Goal: Contribute content: Add original content to the website for others to see

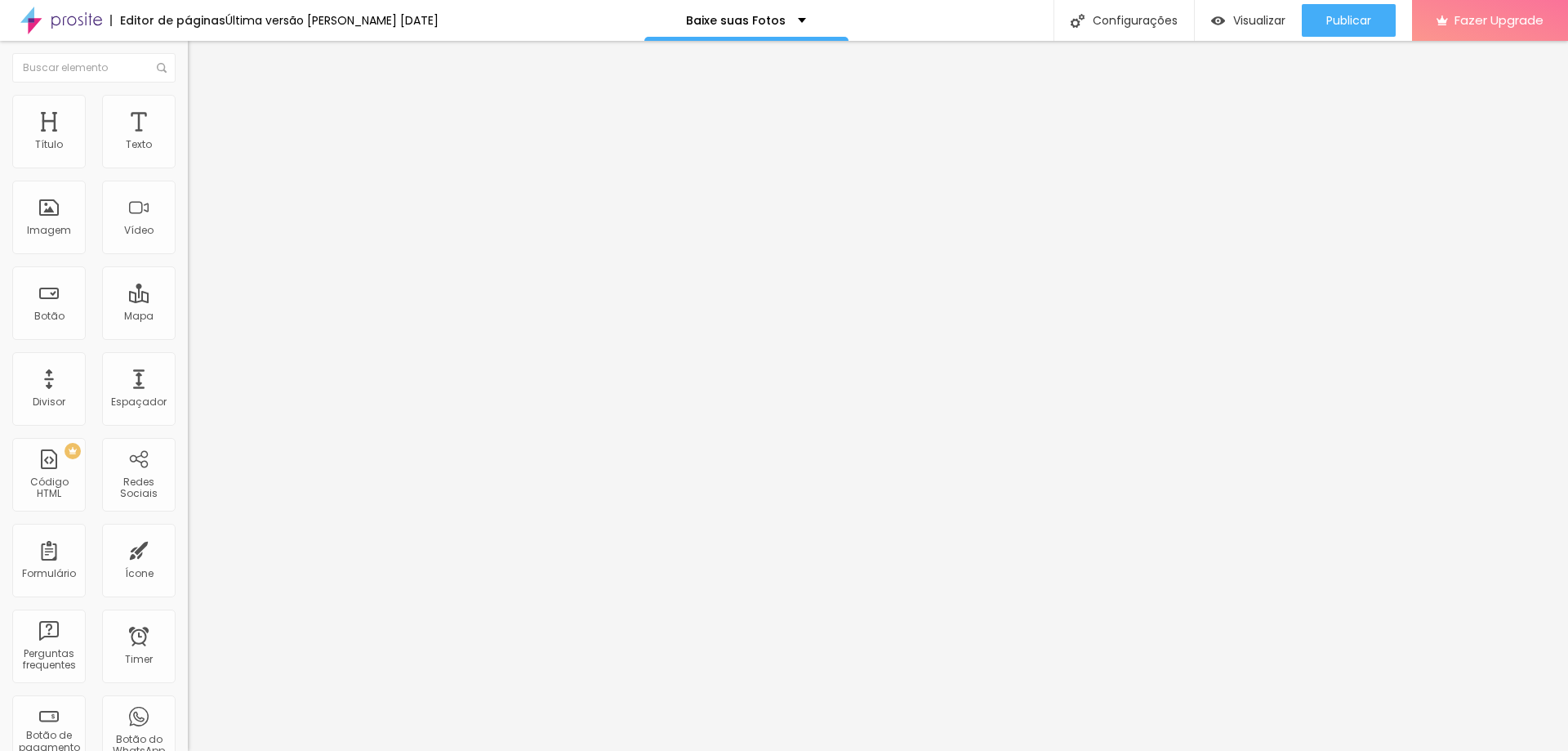
click at [187, 100] on img at bounding box center [195, 102] width 15 height 15
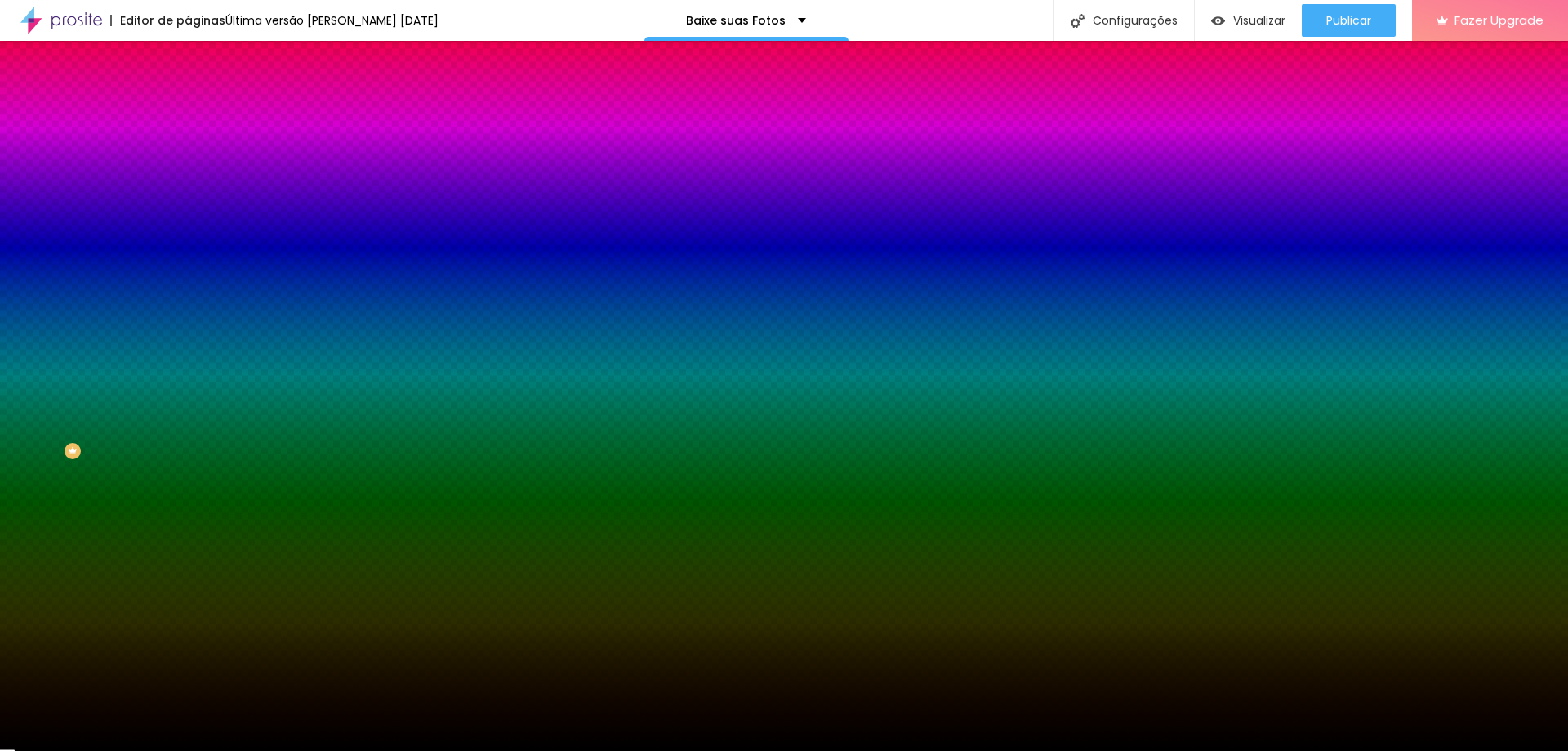
click at [202, 97] on span "Conteúdo" at bounding box center [227, 89] width 51 height 14
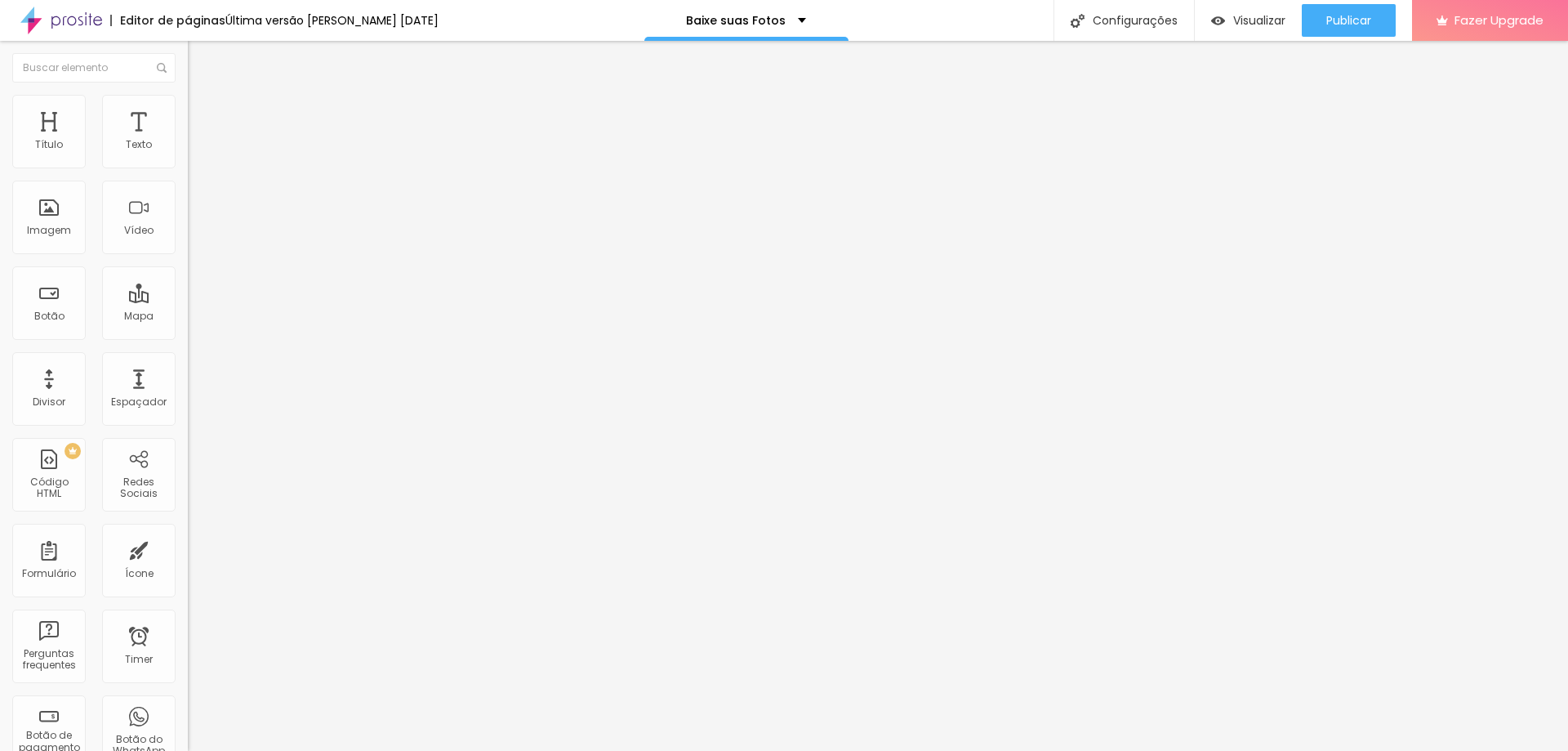
click at [187, 337] on input "[URL][DOMAIN_NAME]" at bounding box center [285, 329] width 196 height 17
paste input "usbHNsUEutxXEHVdnZ8MLty9UzdnuAdE?usp=sharing"
type input "[URL][DOMAIN_NAME]"
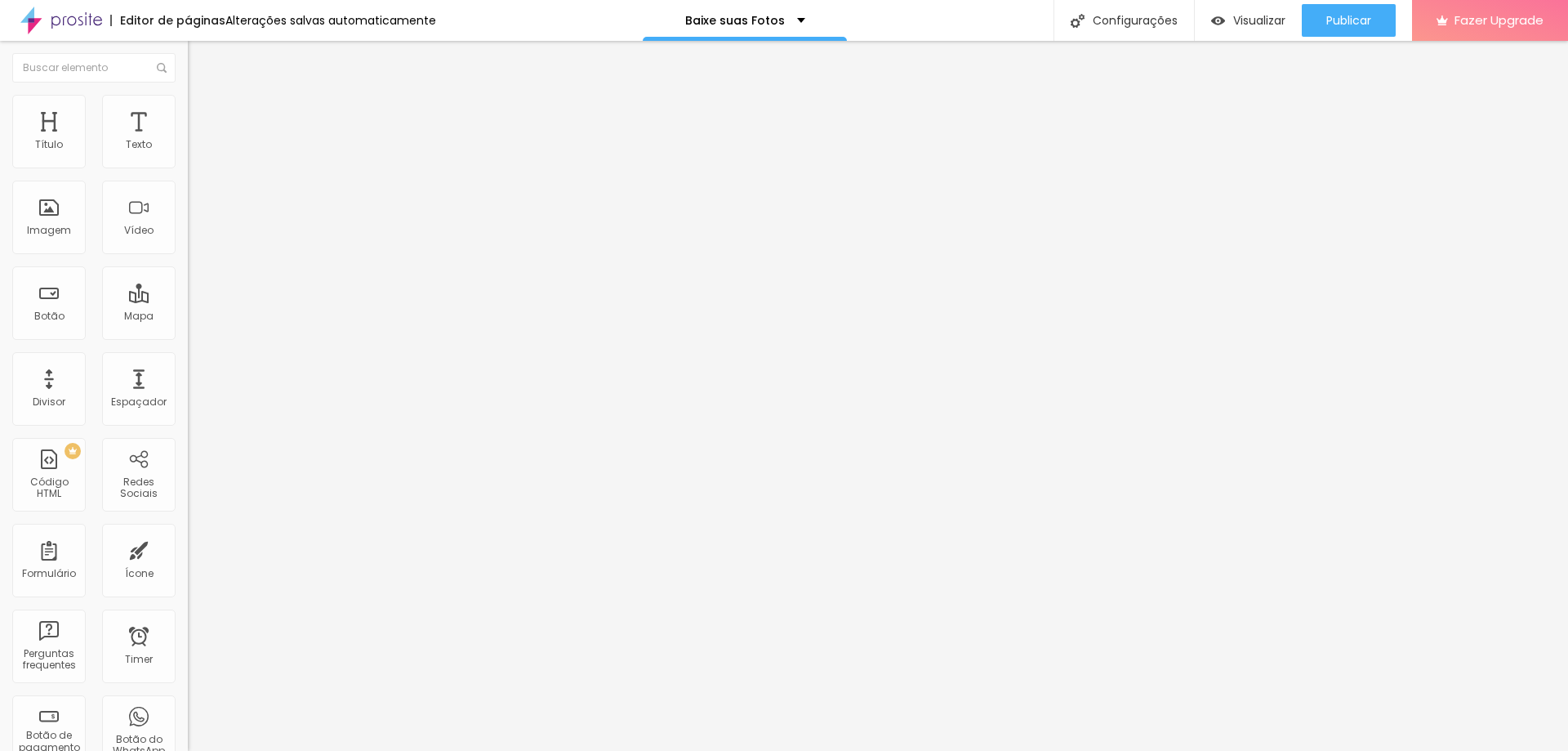
click at [187, 95] on li "Estilo" at bounding box center [281, 103] width 187 height 17
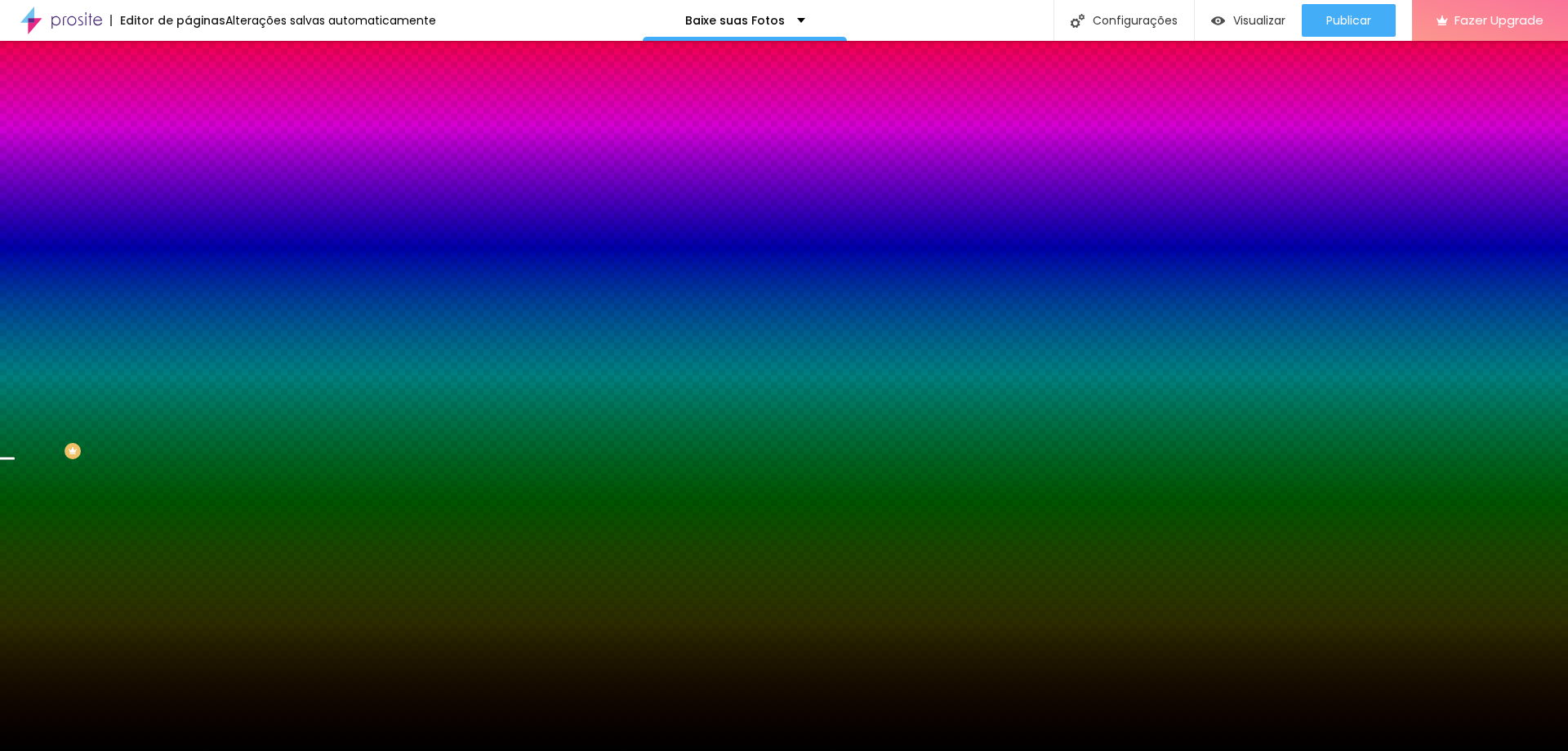
click at [187, 150] on span "Trocar imagem" at bounding box center [232, 143] width 89 height 14
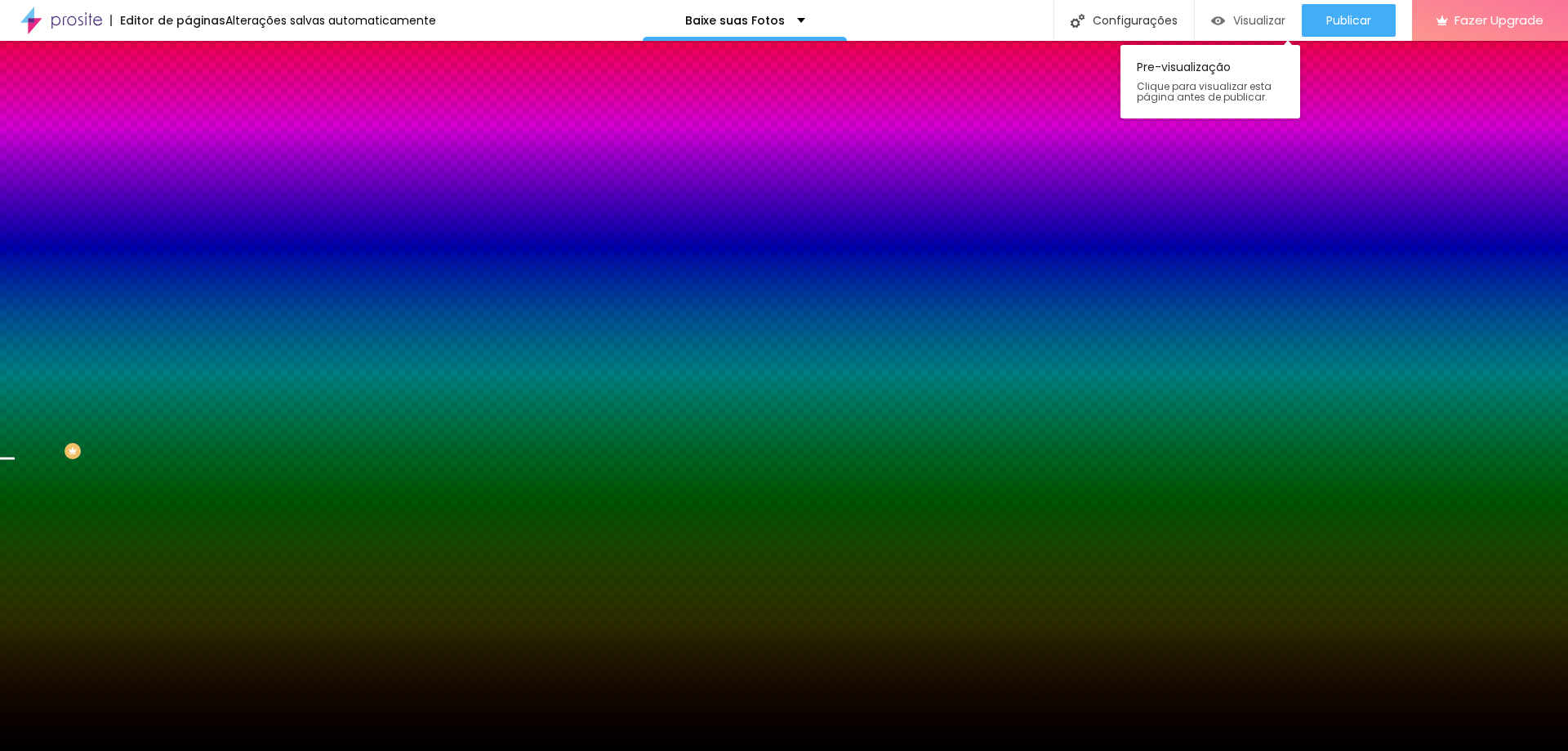
click at [1227, 24] on div "Visualizar" at bounding box center [1248, 20] width 74 height 14
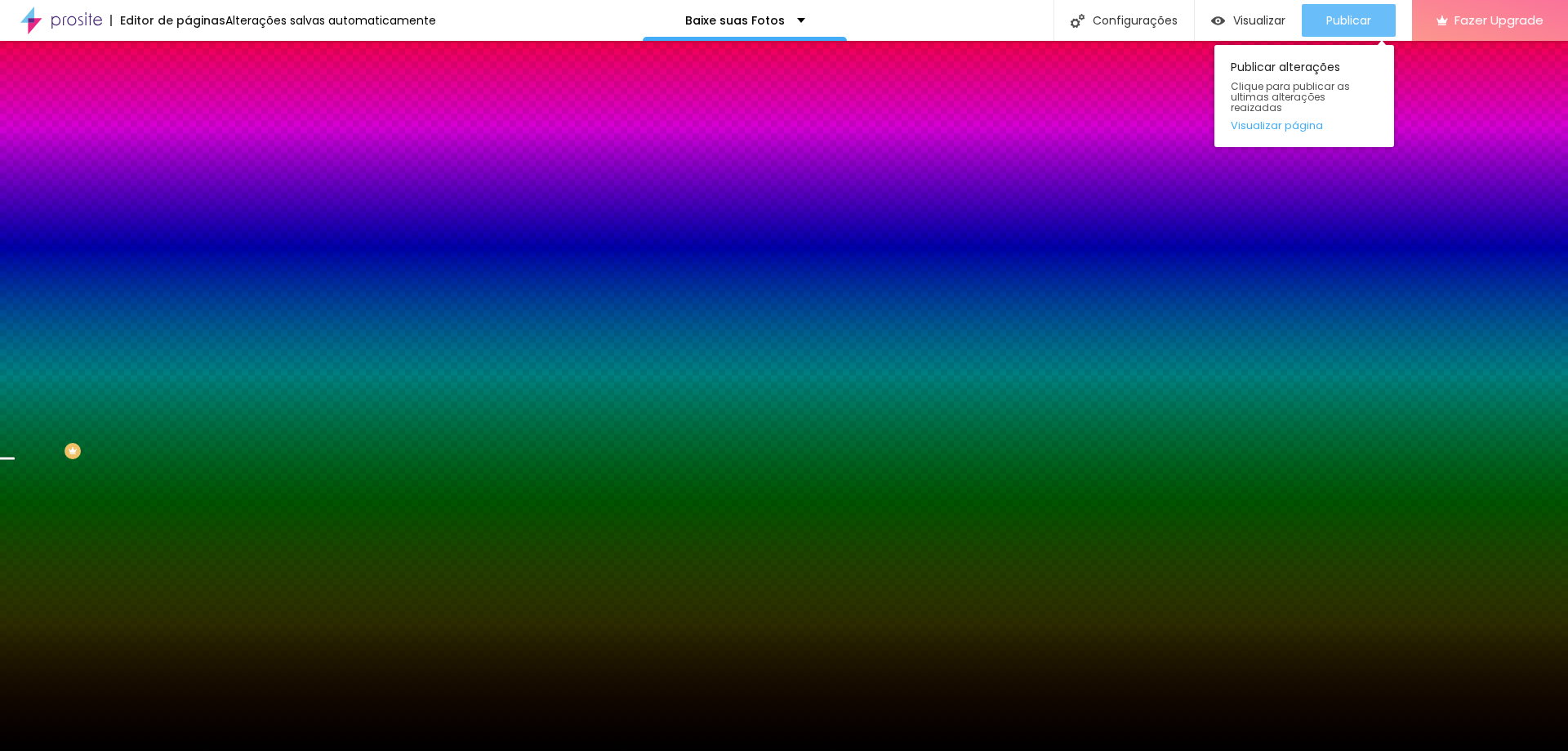
click at [1362, 20] on span "Publicar" at bounding box center [1348, 20] width 45 height 13
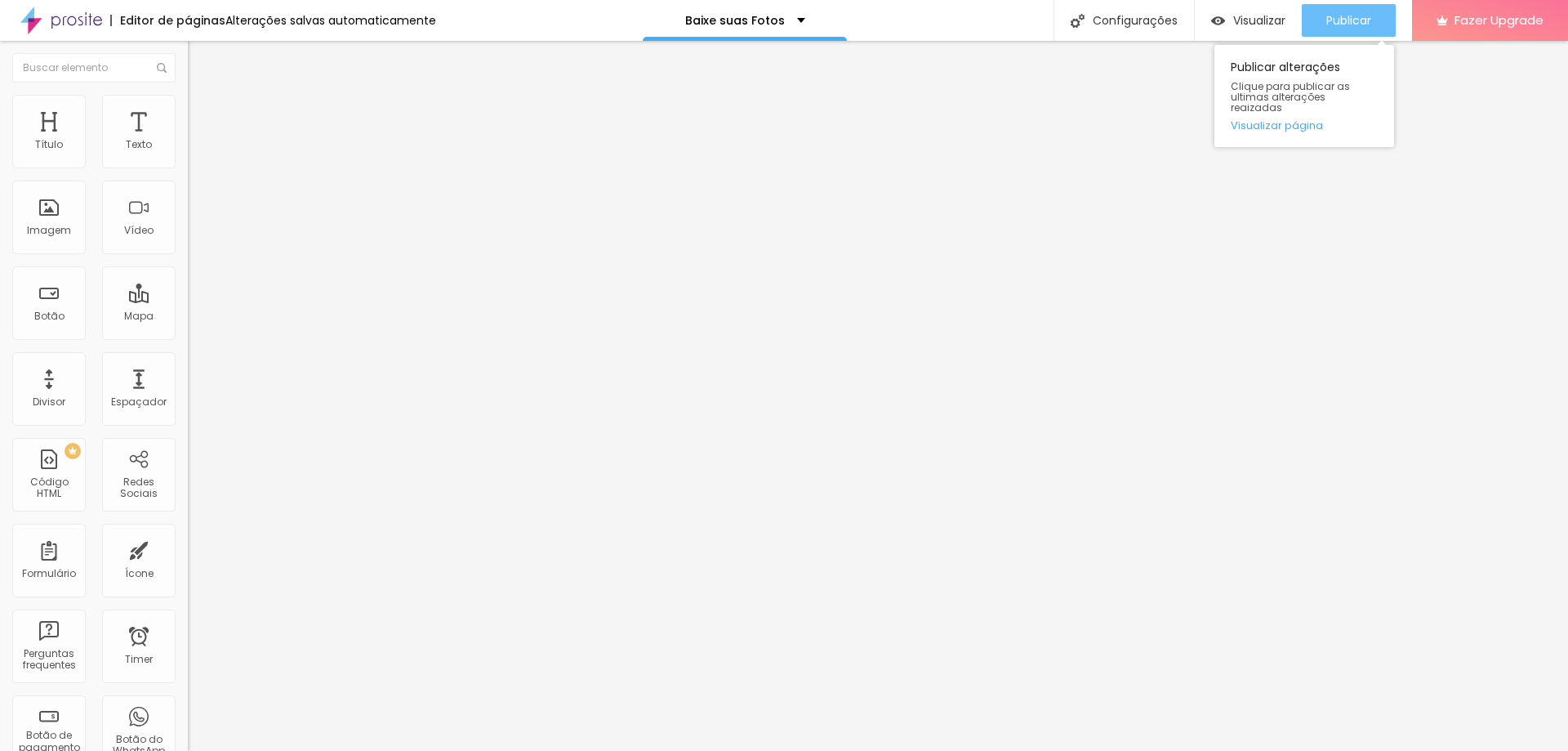
click at [1346, 27] on span "Publicar" at bounding box center [1348, 20] width 45 height 13
click at [1332, 22] on span "Publicar" at bounding box center [1348, 20] width 45 height 13
click at [99, 15] on img at bounding box center [61, 20] width 82 height 41
